Goal: Information Seeking & Learning: Learn about a topic

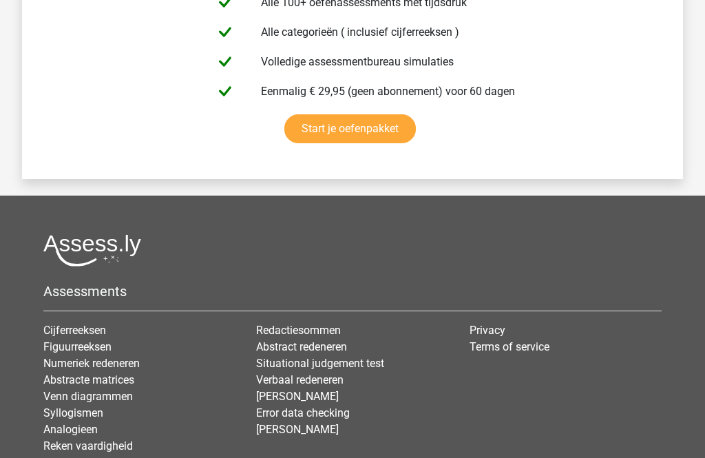
scroll to position [2786, 0]
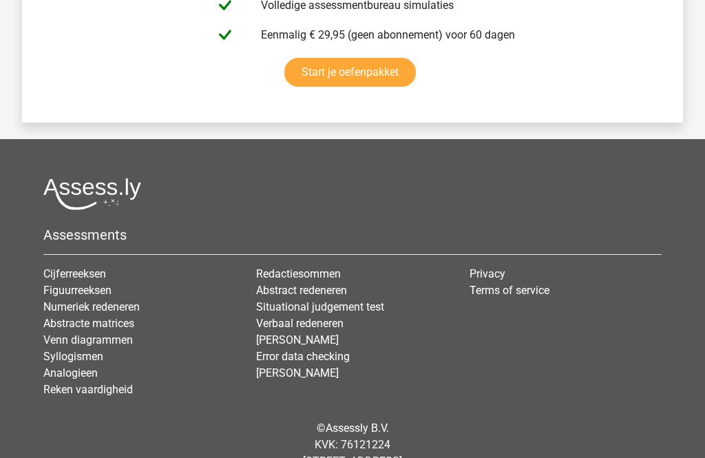
click at [96, 239] on h5 "Assessments" at bounding box center [352, 234] width 618 height 17
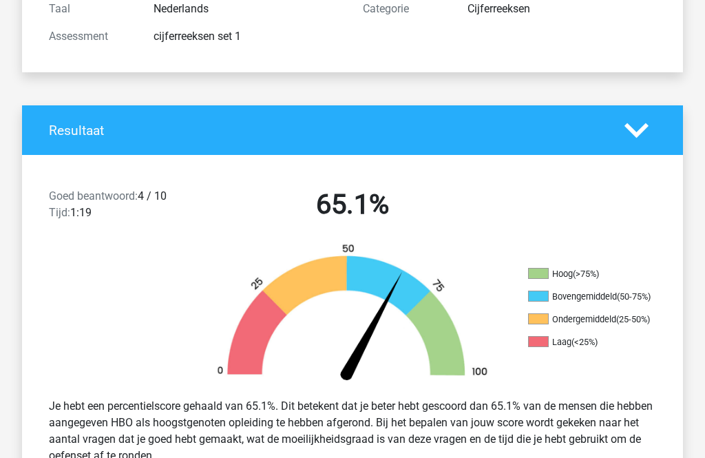
scroll to position [0, 0]
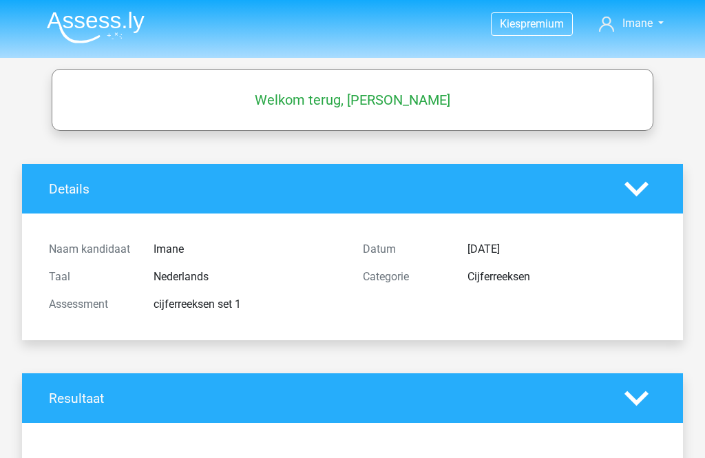
click at [118, 34] on img at bounding box center [96, 27] width 98 height 32
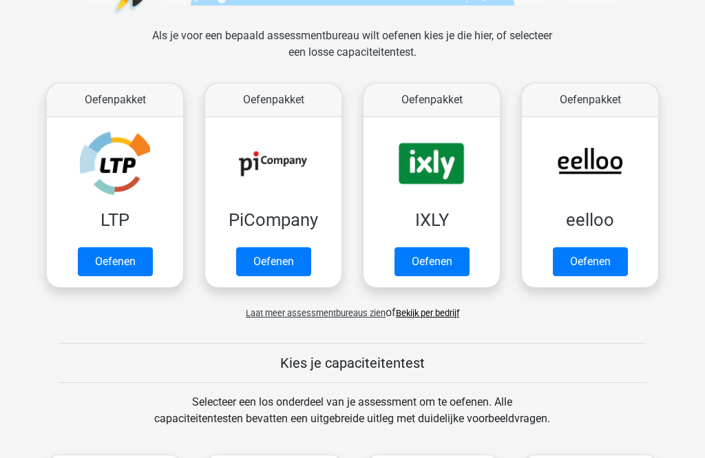
scroll to position [191, 0]
click at [341, 317] on span "Laat meer assessmentbureaus zien" at bounding box center [316, 313] width 140 height 10
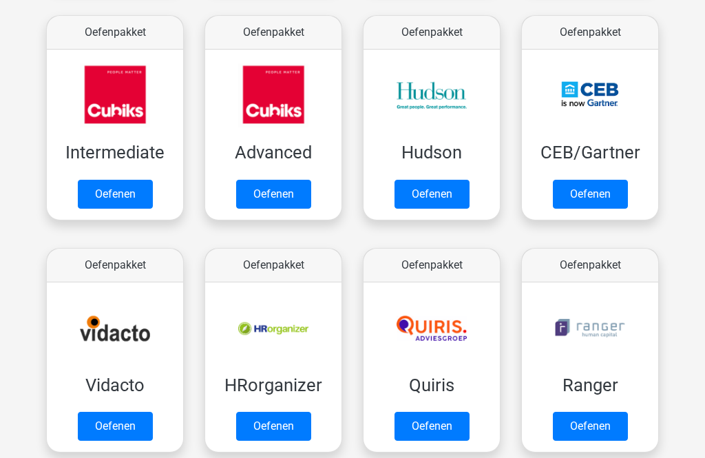
scroll to position [491, 0]
click at [451, 199] on link "Oefenen" at bounding box center [431, 194] width 75 height 29
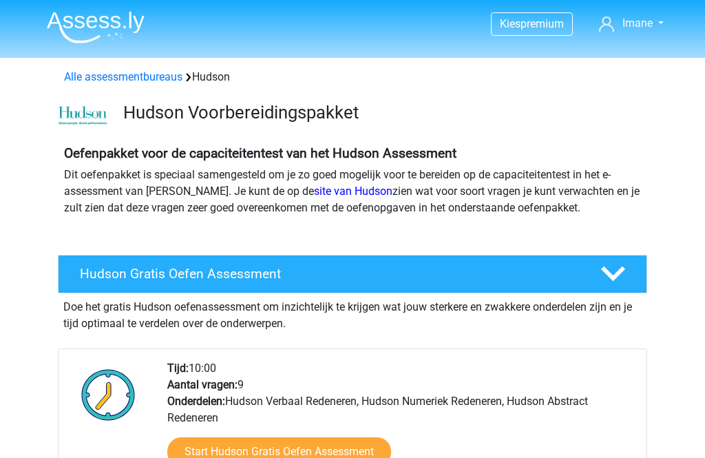
scroll to position [161, 0]
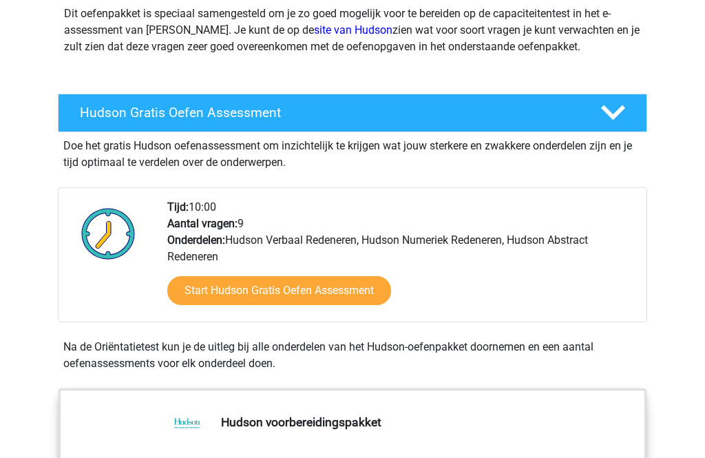
click at [369, 291] on link "Start Hudson Gratis Oefen Assessment" at bounding box center [279, 290] width 224 height 29
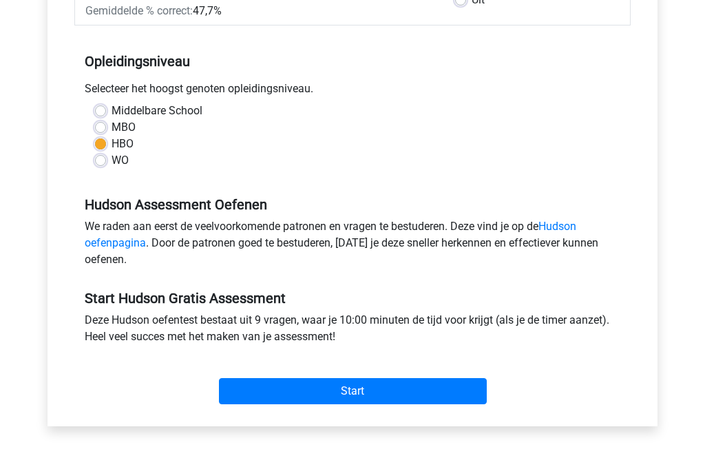
scroll to position [254, 0]
click at [460, 404] on input "Start" at bounding box center [353, 391] width 268 height 26
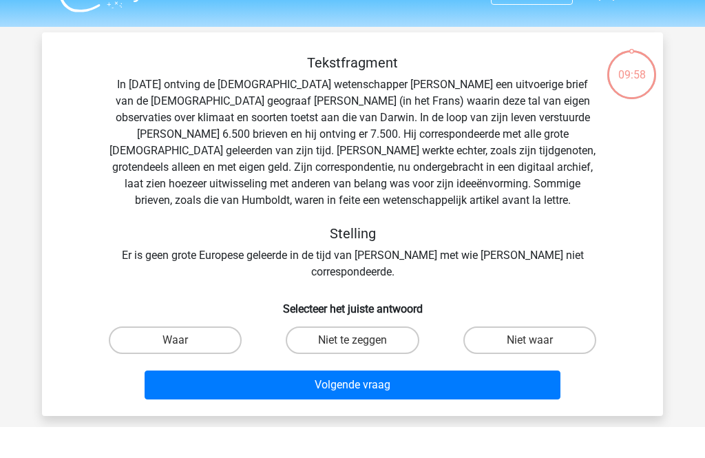
scroll to position [31, 0]
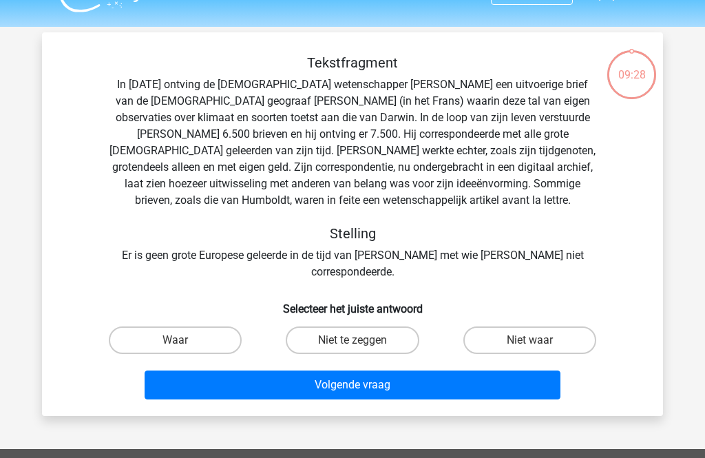
click at [570, 326] on label "Niet waar" at bounding box center [529, 340] width 133 height 28
click at [538, 340] on input "Niet waar" at bounding box center [533, 344] width 9 height 9
radio input "true"
click at [521, 370] on button "Volgende vraag" at bounding box center [353, 384] width 416 height 29
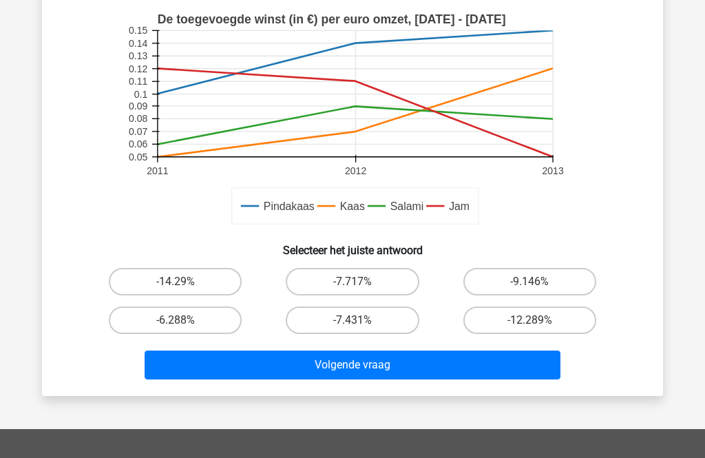
scroll to position [348, 0]
click at [218, 282] on label "-14.29%" at bounding box center [175, 282] width 133 height 28
click at [184, 282] on input "-14.29%" at bounding box center [179, 285] width 9 height 9
radio input "true"
click at [441, 367] on button "Volgende vraag" at bounding box center [353, 364] width 416 height 29
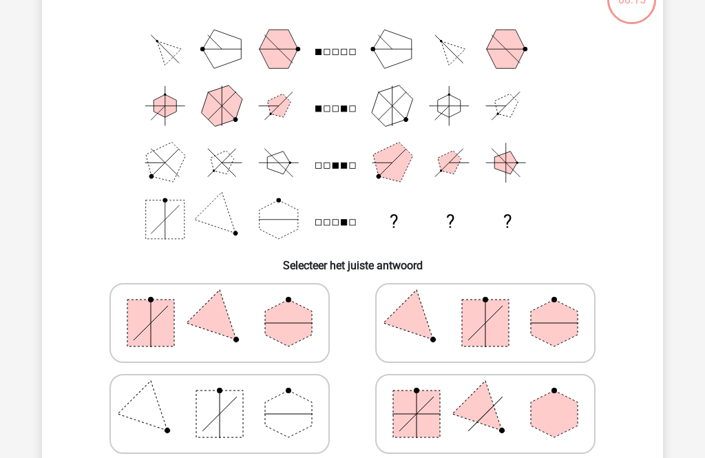
scroll to position [111, 0]
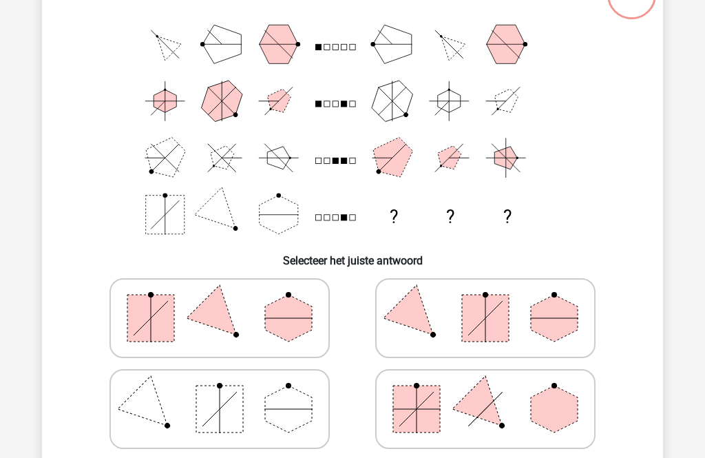
click at [557, 328] on polygon at bounding box center [554, 318] width 47 height 47
click at [494, 301] on input "radio" at bounding box center [489, 296] width 9 height 9
radio input "true"
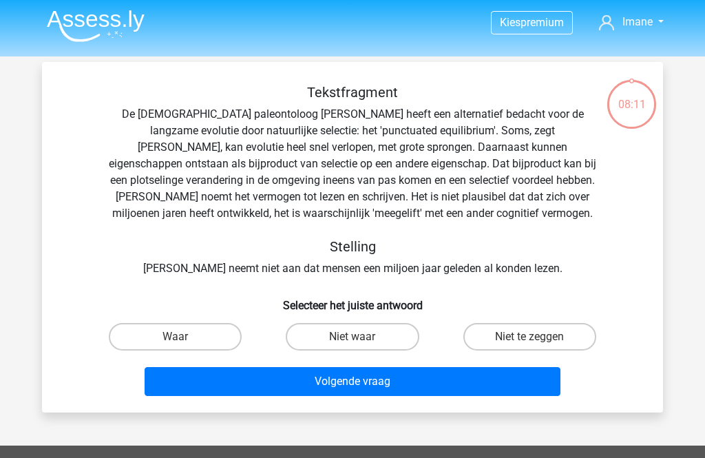
scroll to position [1, 0]
click at [205, 335] on label "Waar" at bounding box center [175, 337] width 133 height 28
click at [184, 336] on input "Waar" at bounding box center [179, 340] width 9 height 9
radio input "true"
click at [538, 332] on label "Niet te zeggen" at bounding box center [529, 337] width 133 height 28
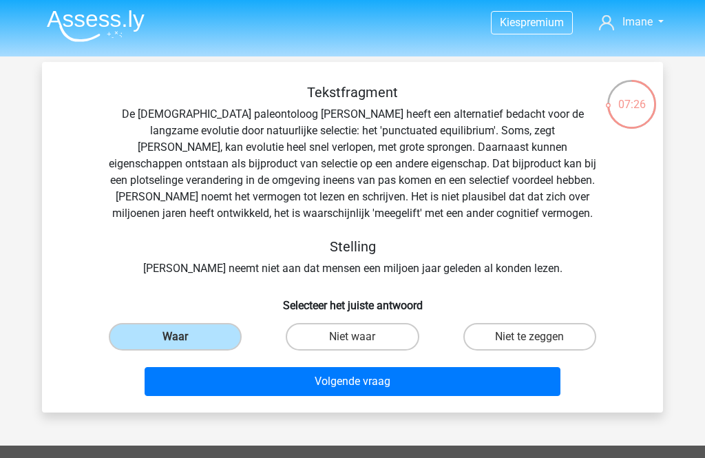
click at [538, 336] on input "Niet te zeggen" at bounding box center [533, 340] width 9 height 9
radio input "true"
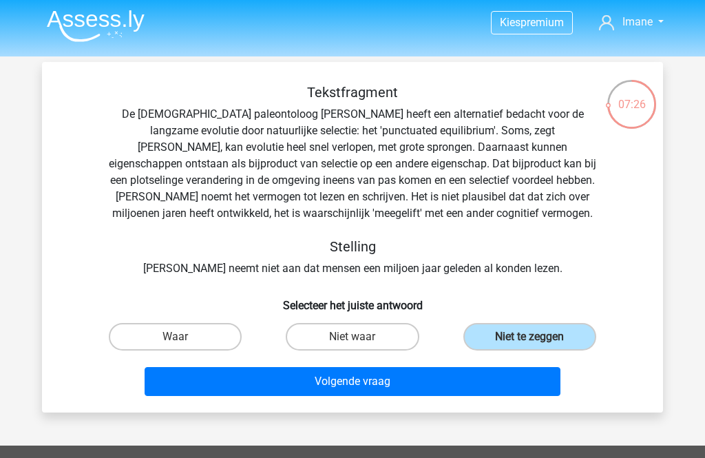
click at [518, 388] on button "Volgende vraag" at bounding box center [353, 381] width 416 height 29
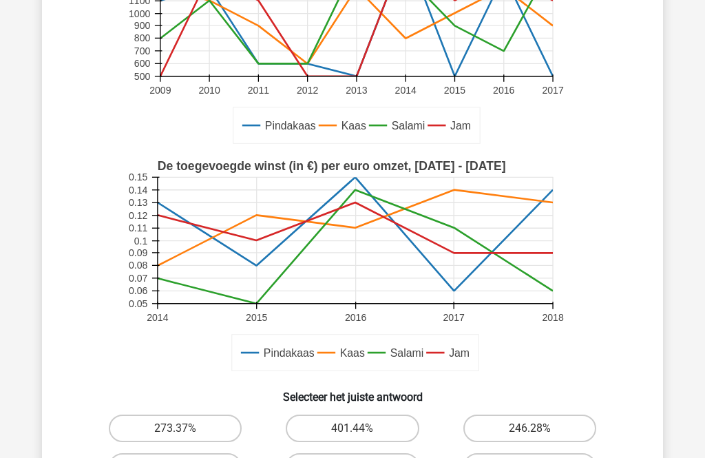
scroll to position [272, 0]
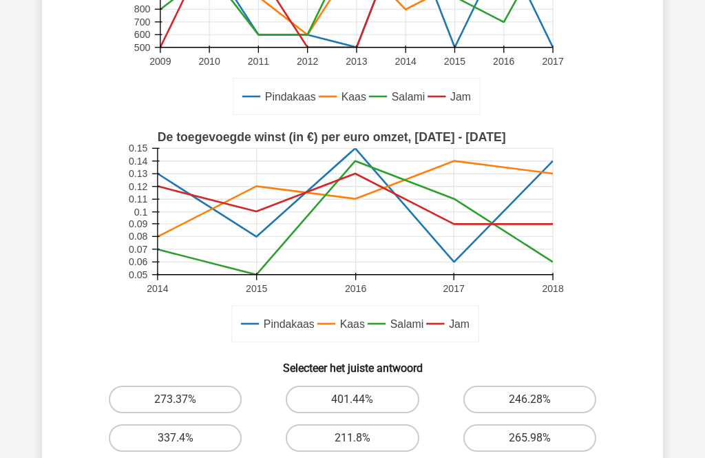
click at [387, 404] on label "401.44%" at bounding box center [352, 399] width 133 height 28
click at [361, 404] on input "401.44%" at bounding box center [356, 403] width 9 height 9
radio input "true"
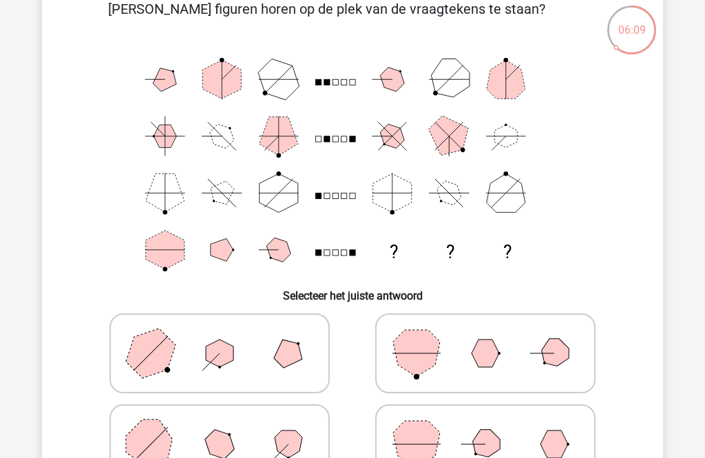
scroll to position [103, 0]
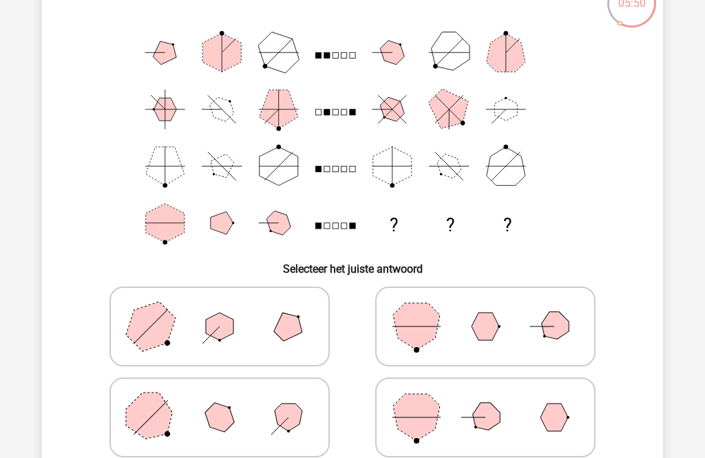
click at [291, 411] on polygon at bounding box center [289, 417] width 28 height 28
click at [228, 400] on input "radio" at bounding box center [224, 395] width 9 height 9
radio input "true"
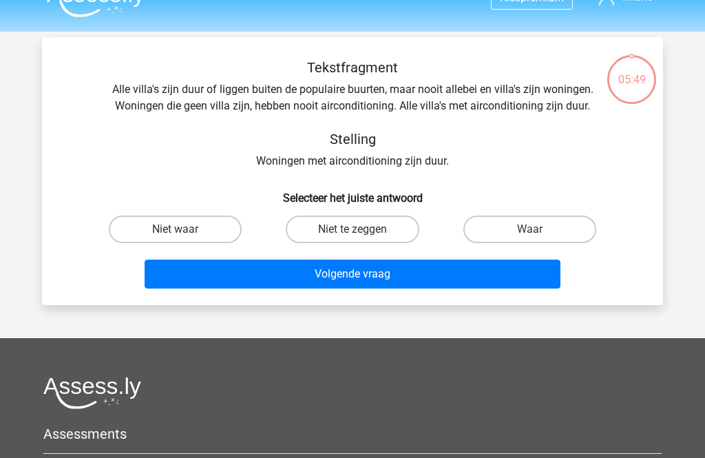
scroll to position [0, 0]
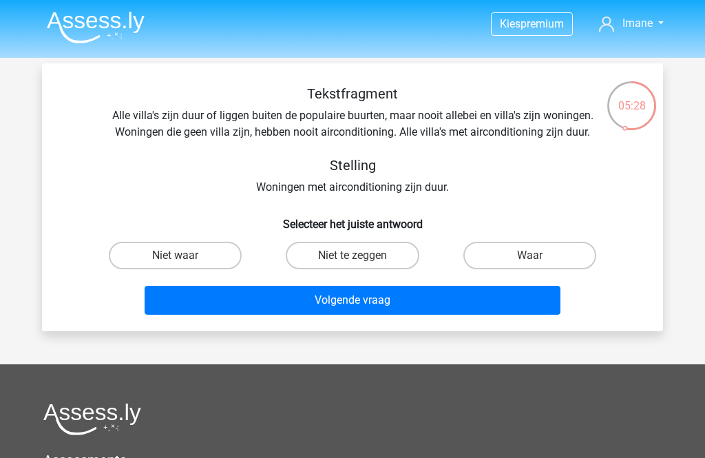
click at [531, 255] on label "Waar" at bounding box center [529, 256] width 133 height 28
click at [531, 255] on input "Waar" at bounding box center [533, 259] width 9 height 9
radio input "true"
click at [509, 304] on button "Volgende vraag" at bounding box center [353, 300] width 416 height 29
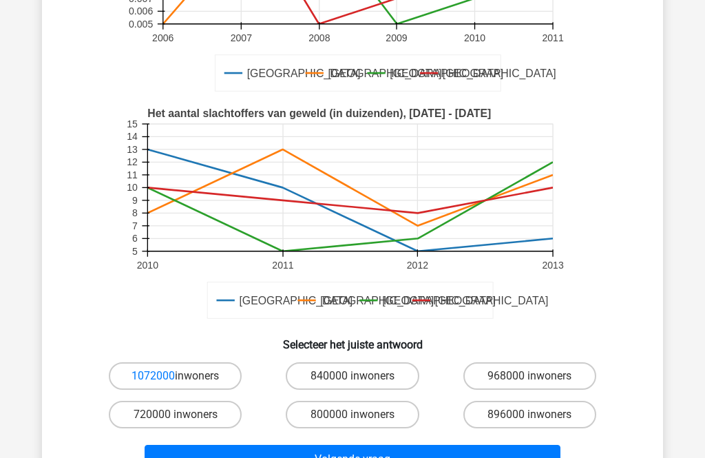
scroll to position [254, 0]
click at [189, 387] on label "1072000 inwoners" at bounding box center [175, 376] width 133 height 28
click at [184, 385] on input "1072000 inwoners" at bounding box center [179, 380] width 9 height 9
radio input "true"
click at [508, 457] on button "Volgende vraag" at bounding box center [353, 459] width 416 height 29
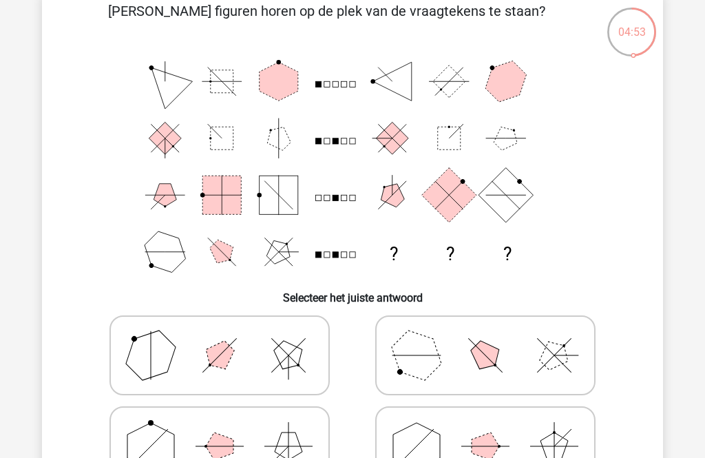
scroll to position [100, 0]
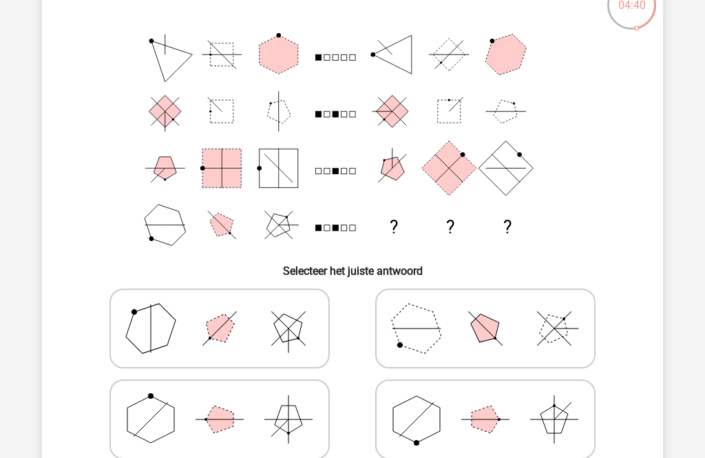
click at [303, 421] on icon at bounding box center [219, 419] width 206 height 69
click at [228, 402] on input "radio" at bounding box center [224, 397] width 9 height 9
radio input "true"
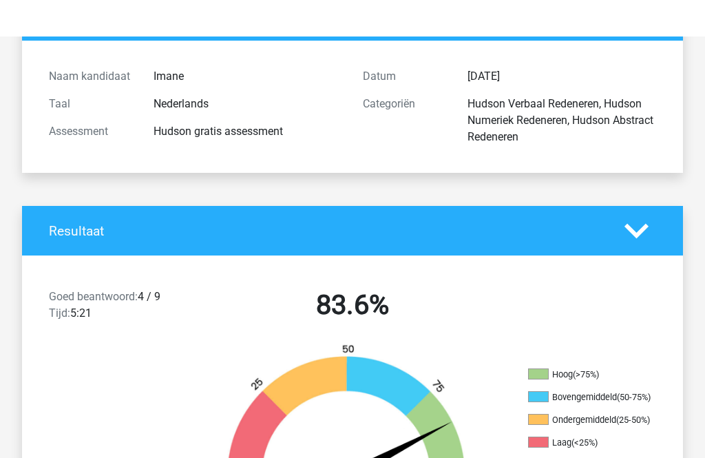
scroll to position [99, 0]
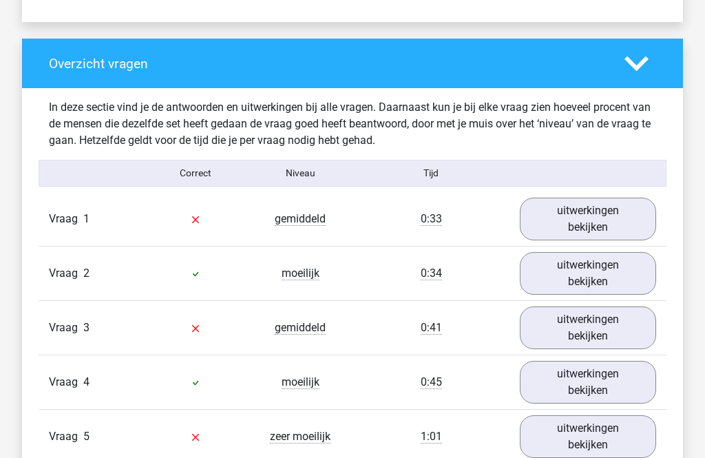
click at [610, 211] on link "uitwerkingen bekijken" at bounding box center [588, 219] width 136 height 43
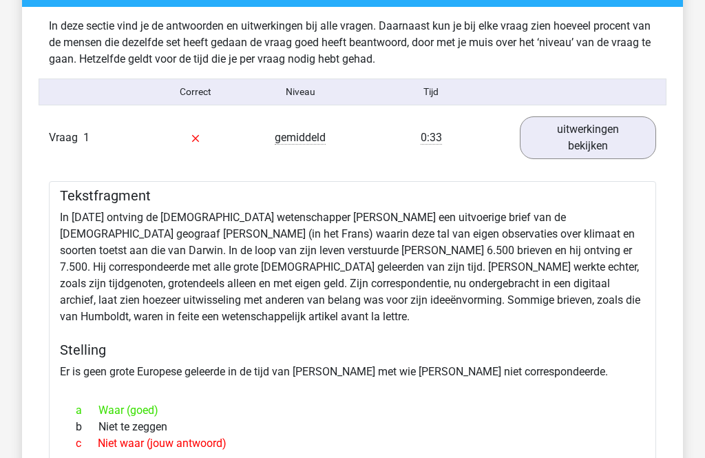
scroll to position [1404, 0]
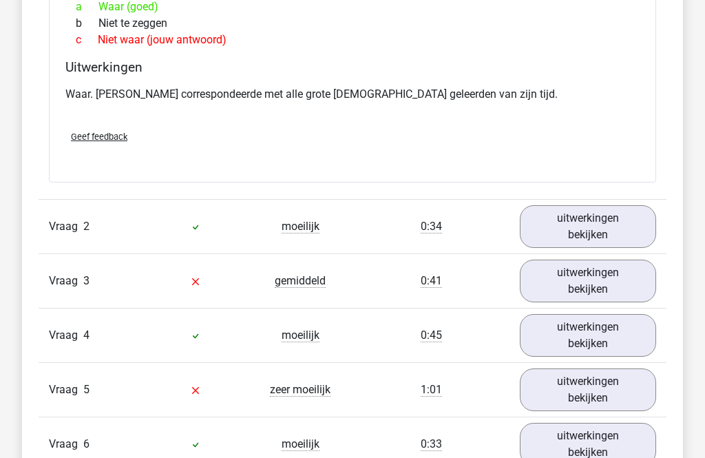
click at [628, 212] on link "uitwerkingen bekijken" at bounding box center [588, 227] width 136 height 43
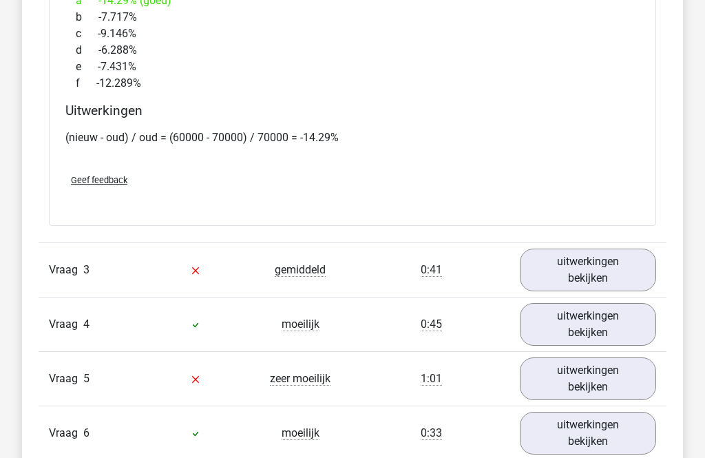
click at [626, 255] on link "uitwerkingen bekijken" at bounding box center [588, 270] width 136 height 43
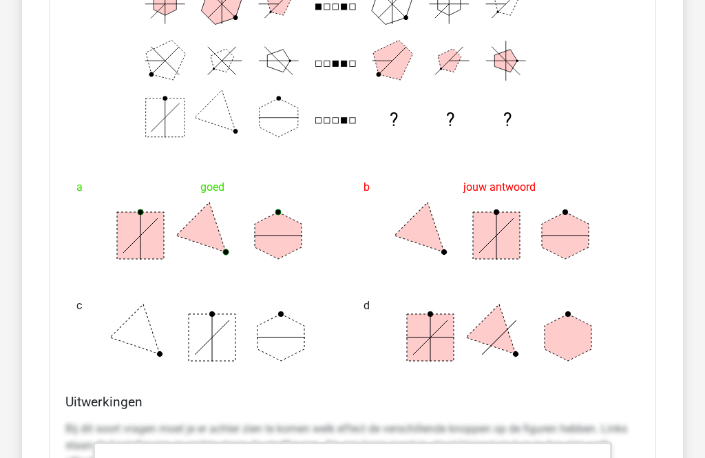
scroll to position [3016, 0]
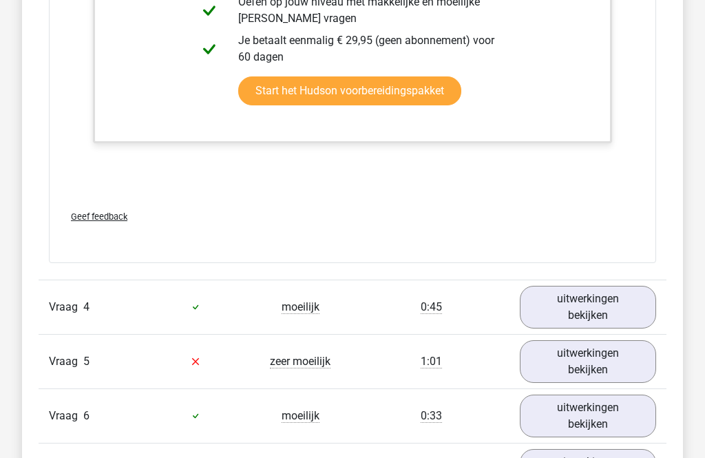
click at [611, 290] on link "uitwerkingen bekijken" at bounding box center [588, 307] width 136 height 43
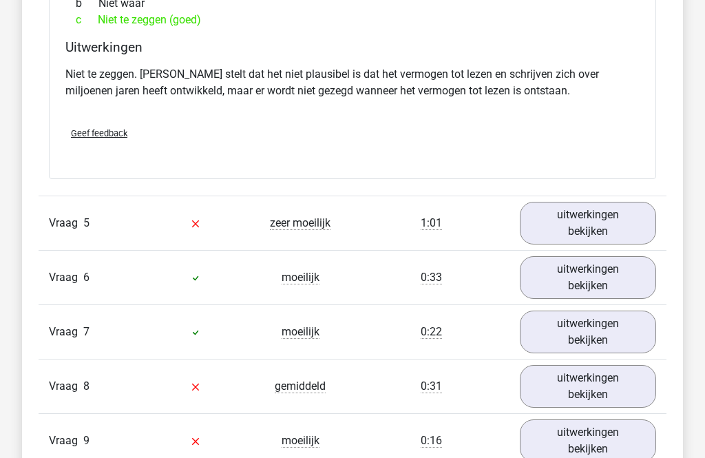
click at [637, 211] on link "uitwerkingen bekijken" at bounding box center [588, 223] width 136 height 43
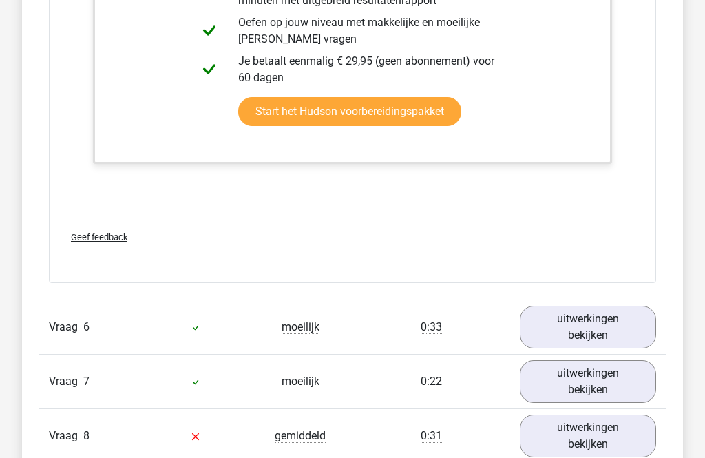
scroll to position [5359, 0]
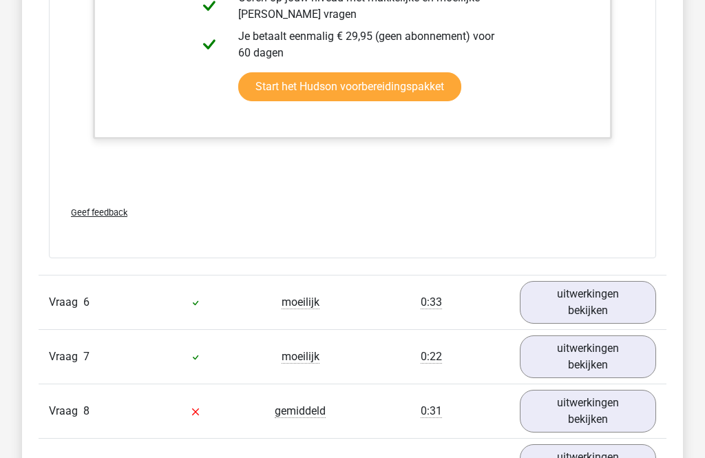
click at [614, 281] on link "uitwerkingen bekijken" at bounding box center [588, 302] width 136 height 43
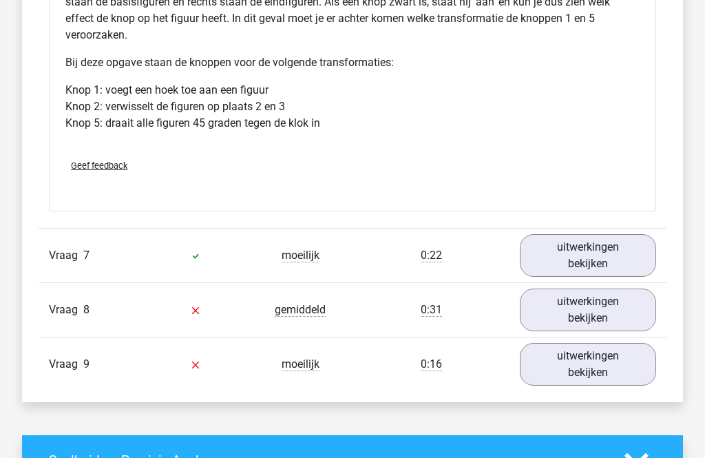
click at [621, 251] on link "uitwerkingen bekijken" at bounding box center [588, 256] width 136 height 43
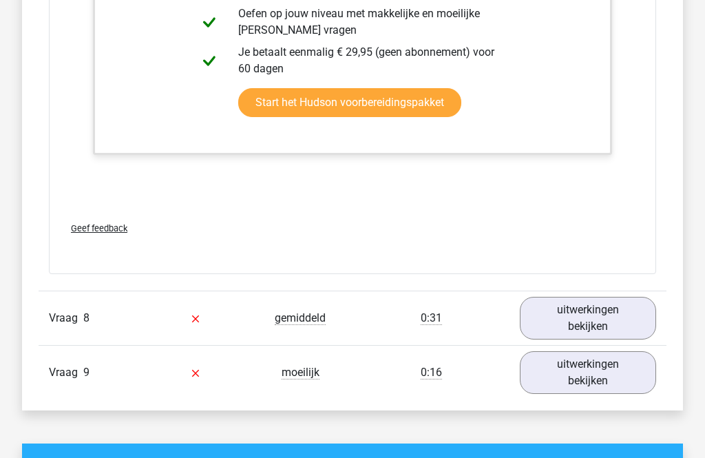
scroll to position [7000, 0]
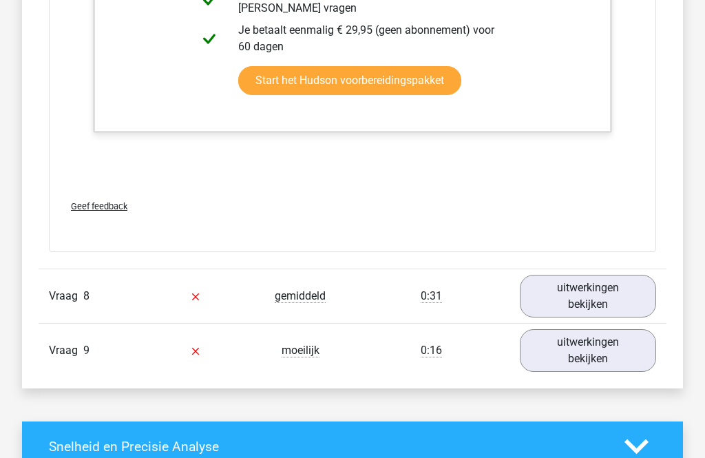
click at [610, 291] on link "uitwerkingen bekijken" at bounding box center [588, 296] width 136 height 43
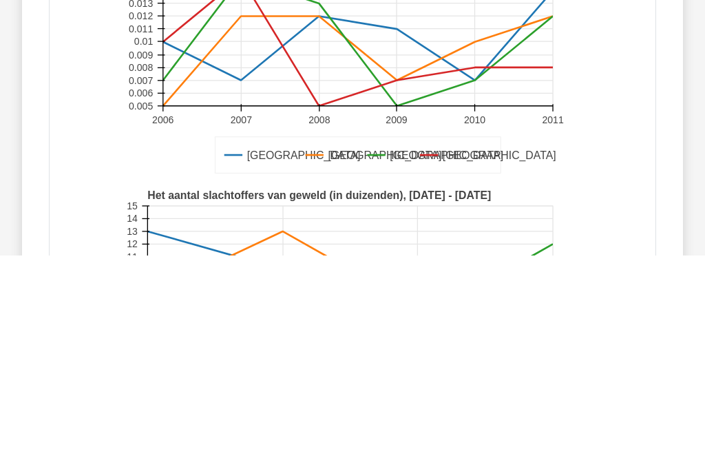
scroll to position [7412, 0]
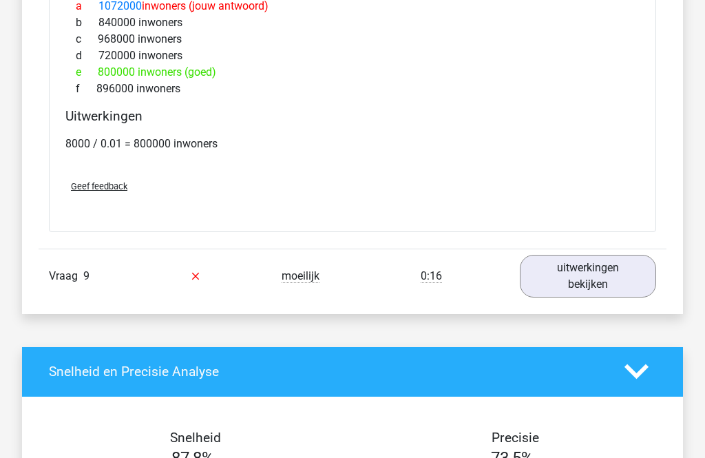
click at [623, 255] on link "uitwerkingen bekijken" at bounding box center [588, 276] width 136 height 43
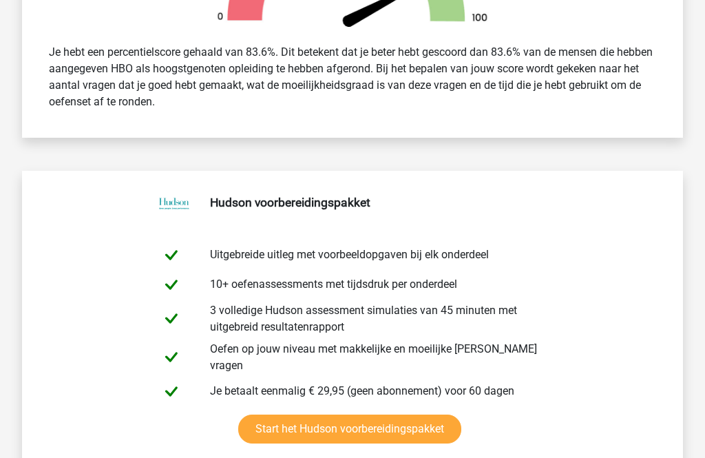
scroll to position [584, 0]
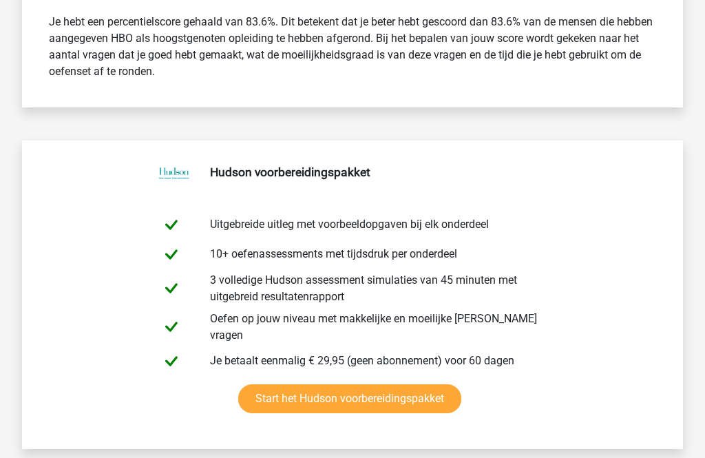
click at [442, 400] on link "Start het Hudson voorbereidingspakket" at bounding box center [349, 399] width 223 height 29
